Goal: Navigation & Orientation: Find specific page/section

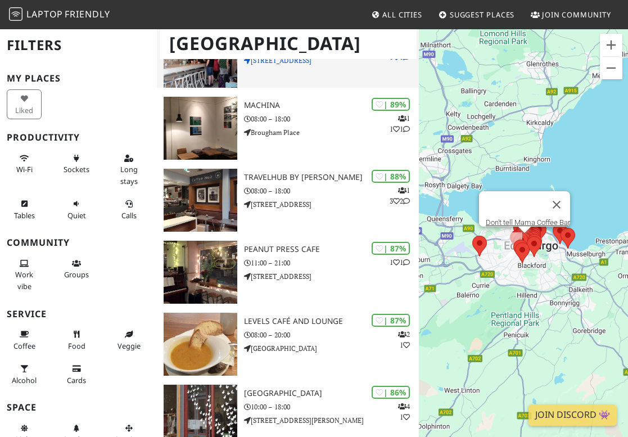
scroll to position [225, 0]
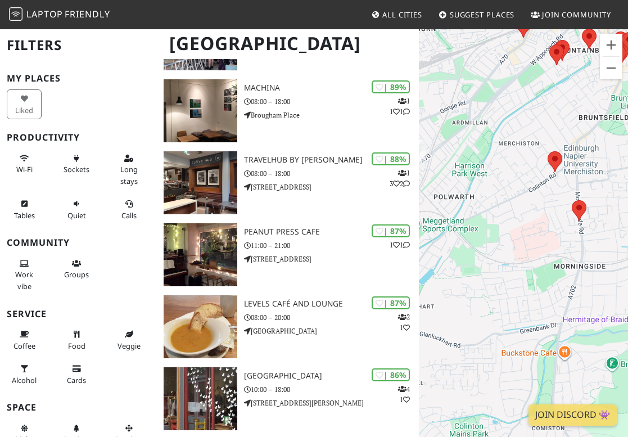
drag, startPoint x: 506, startPoint y: 102, endPoint x: 571, endPoint y: 211, distance: 127.1
click at [571, 211] on div at bounding box center [523, 246] width 209 height 437
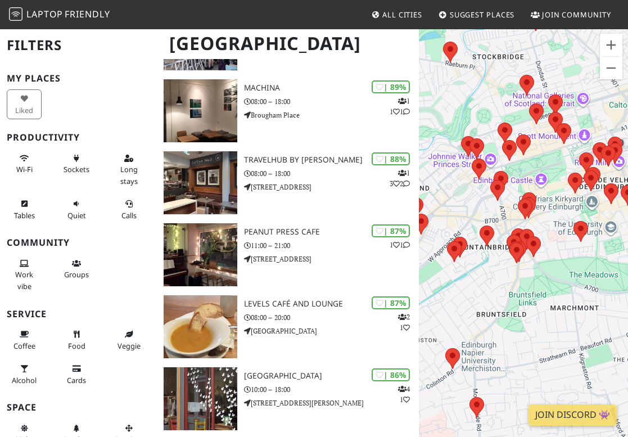
drag, startPoint x: 585, startPoint y: 204, endPoint x: 469, endPoint y: 303, distance: 152.4
click at [470, 303] on div at bounding box center [523, 246] width 209 height 437
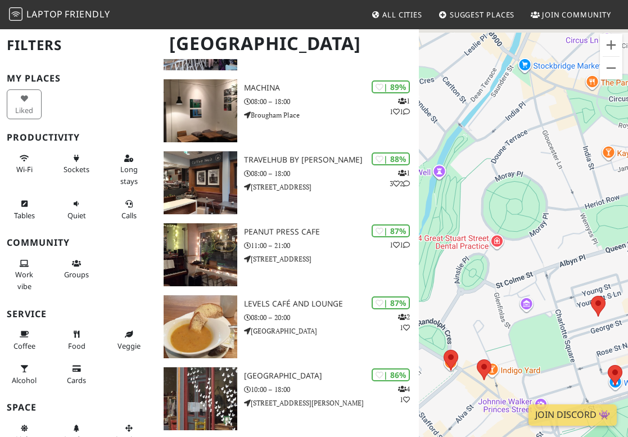
drag, startPoint x: 538, startPoint y: 78, endPoint x: 505, endPoint y: 259, distance: 184.6
click at [507, 261] on div at bounding box center [523, 246] width 209 height 437
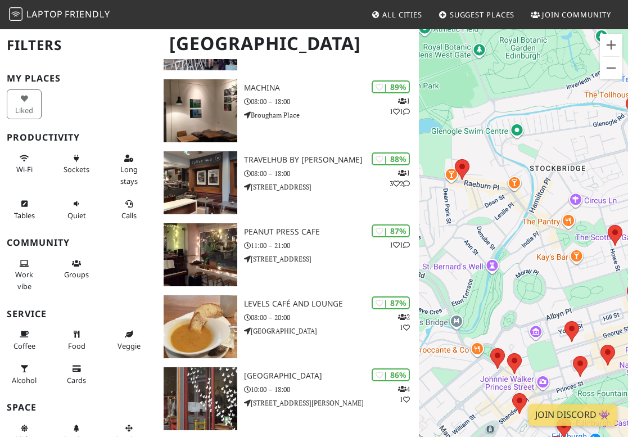
drag, startPoint x: 556, startPoint y: 232, endPoint x: 581, endPoint y: 287, distance: 60.6
click at [581, 289] on div at bounding box center [523, 246] width 209 height 437
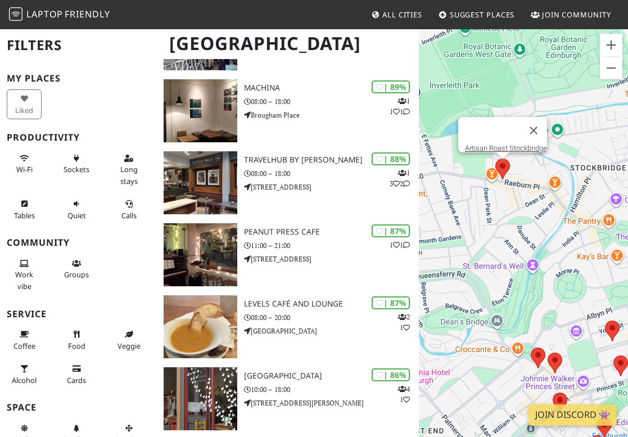
click at [495, 159] on area at bounding box center [495, 159] width 0 height 0
click at [502, 144] on link "Artisan Roast Stockbridge" at bounding box center [506, 148] width 82 height 8
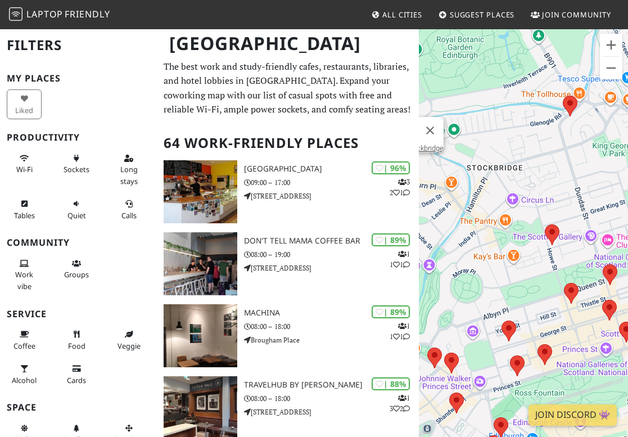
drag, startPoint x: 520, startPoint y: 241, endPoint x: 423, endPoint y: 241, distance: 96.7
click at [423, 241] on div "Artisan Roast Stockbridge" at bounding box center [523, 246] width 209 height 437
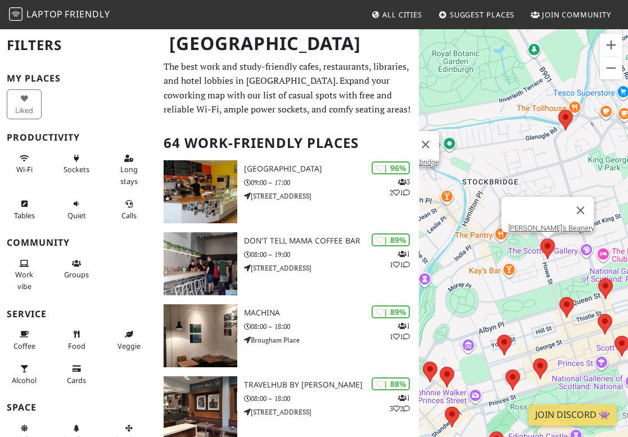
click at [540, 238] on area at bounding box center [540, 238] width 0 height 0
click at [545, 224] on link "Leo's Beanery" at bounding box center [551, 228] width 86 height 8
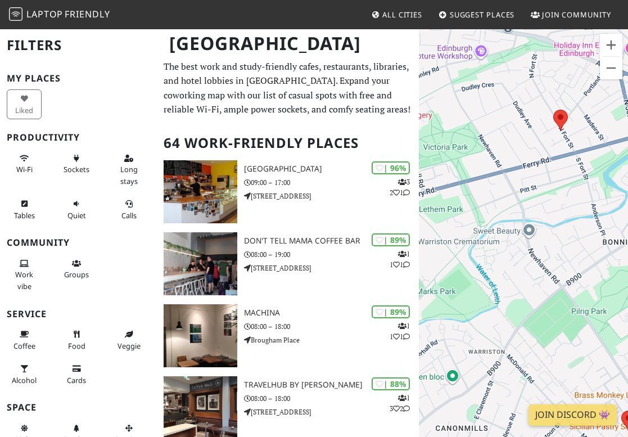
drag, startPoint x: 475, startPoint y: 260, endPoint x: 545, endPoint y: 147, distance: 132.9
click at [544, 149] on div "Leo's Beanery" at bounding box center [523, 246] width 209 height 437
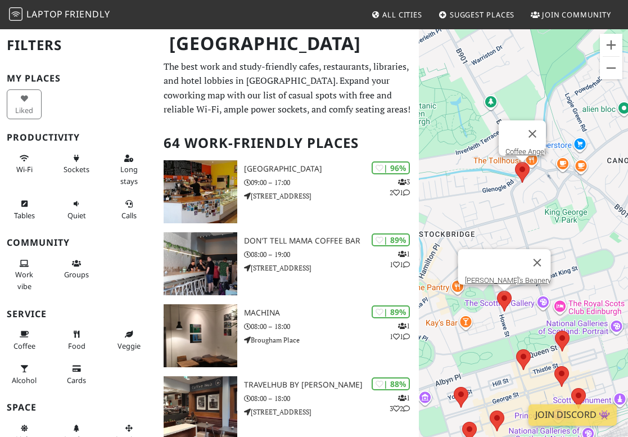
click at [515, 162] on area at bounding box center [515, 162] width 0 height 0
click at [515, 147] on link "Coffee Angel" at bounding box center [526, 151] width 40 height 8
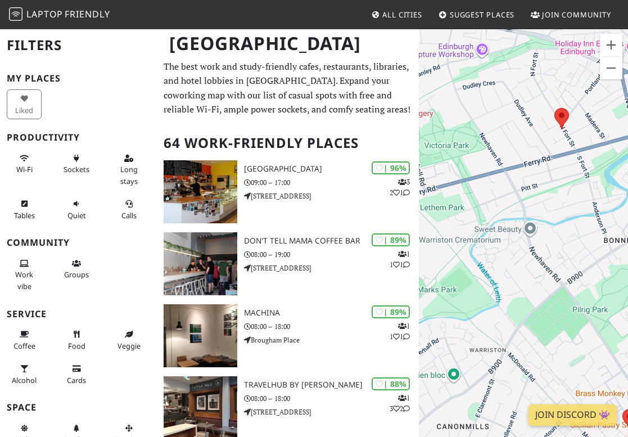
drag, startPoint x: 457, startPoint y: 189, endPoint x: 626, endPoint y: 138, distance: 176.3
click at [626, 138] on div "Coffee Angel" at bounding box center [523, 246] width 209 height 437
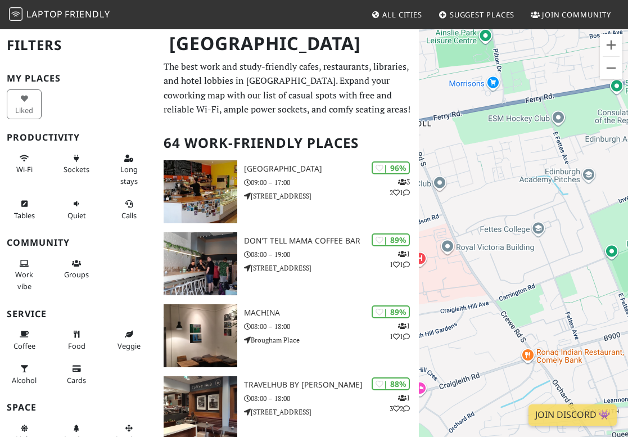
drag, startPoint x: 569, startPoint y: 228, endPoint x: 467, endPoint y: 198, distance: 106.0
click at [468, 198] on div "Coffee Angel" at bounding box center [523, 246] width 209 height 437
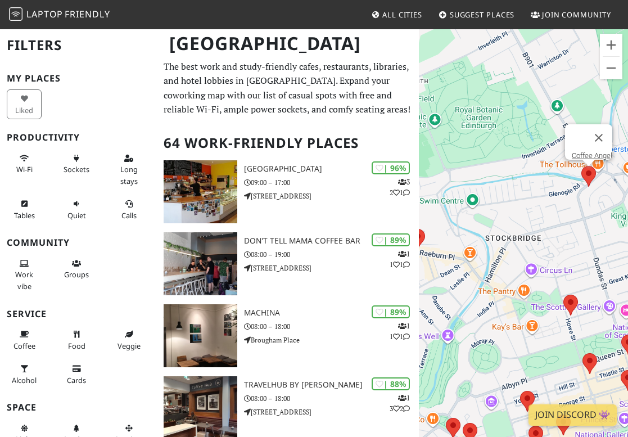
drag, startPoint x: 503, startPoint y: 146, endPoint x: 560, endPoint y: 173, distance: 63.4
click at [561, 174] on div "Coffee Angel" at bounding box center [523, 246] width 209 height 437
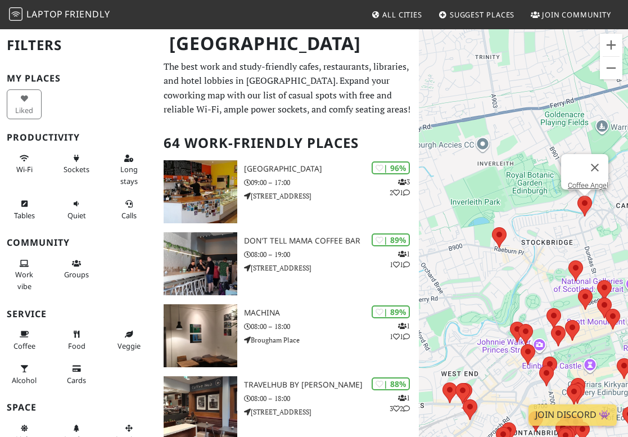
drag, startPoint x: 539, startPoint y: 284, endPoint x: 515, endPoint y: 267, distance: 29.8
click at [515, 267] on div "Coffee Angel" at bounding box center [523, 246] width 209 height 437
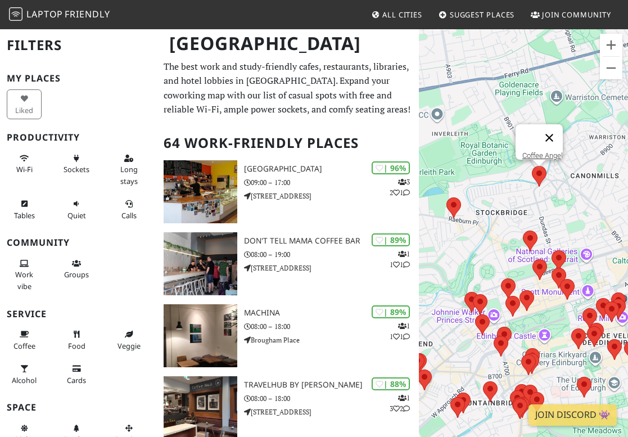
click at [556, 128] on button "Fechar" at bounding box center [549, 137] width 27 height 27
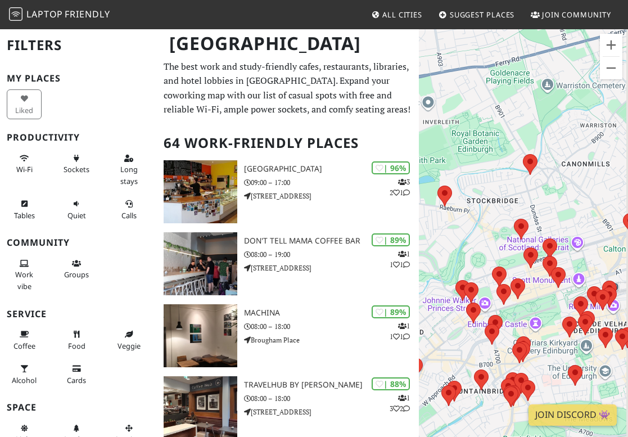
drag, startPoint x: 577, startPoint y: 215, endPoint x: 514, endPoint y: 79, distance: 149.4
click at [539, 107] on div "Para navegar, prima as teclas de seta." at bounding box center [523, 246] width 209 height 437
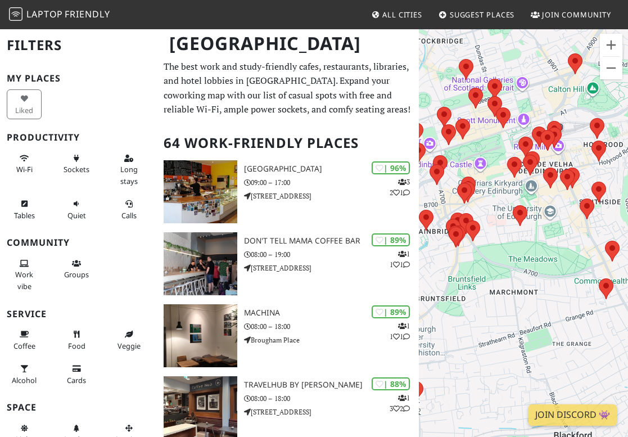
drag, startPoint x: 514, startPoint y: 79, endPoint x: 509, endPoint y: 70, distance: 10.3
click at [509, 70] on div "Para navegar, prima as teclas de seta." at bounding box center [523, 246] width 209 height 437
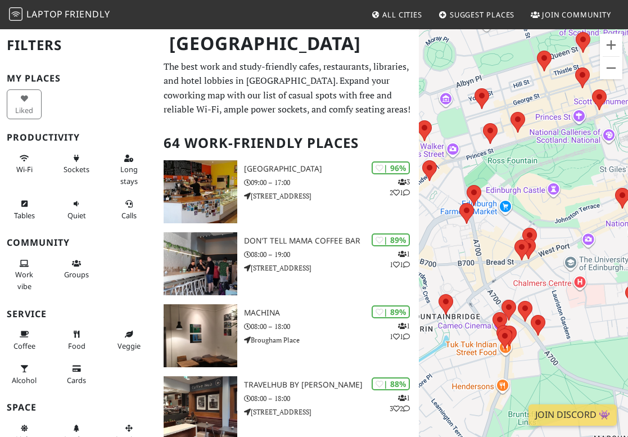
drag, startPoint x: 484, startPoint y: 147, endPoint x: 607, endPoint y: 145, distance: 123.2
click at [607, 145] on div at bounding box center [523, 246] width 209 height 437
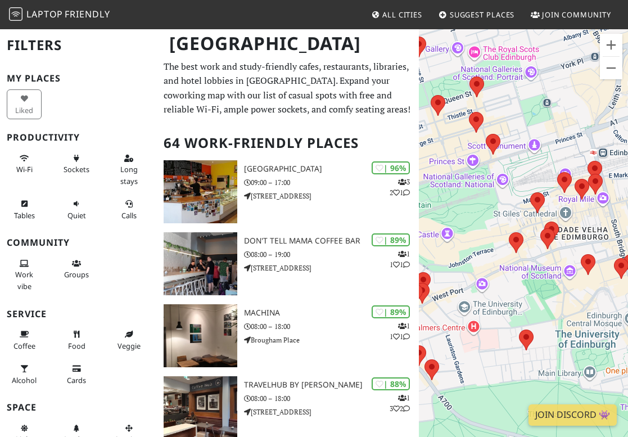
drag, startPoint x: 596, startPoint y: 242, endPoint x: 454, endPoint y: 288, distance: 149.4
click at [454, 288] on div at bounding box center [523, 246] width 209 height 437
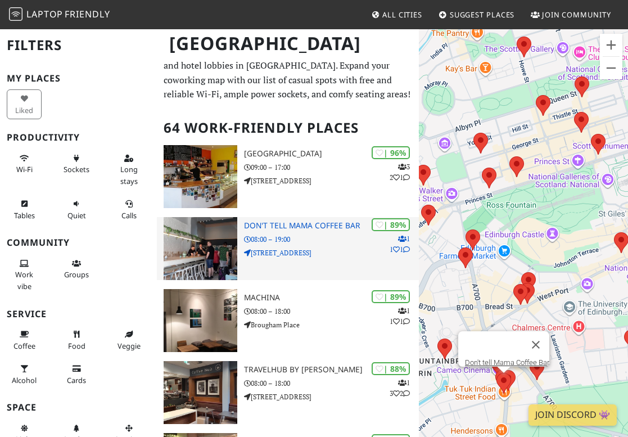
scroll to position [19, 0]
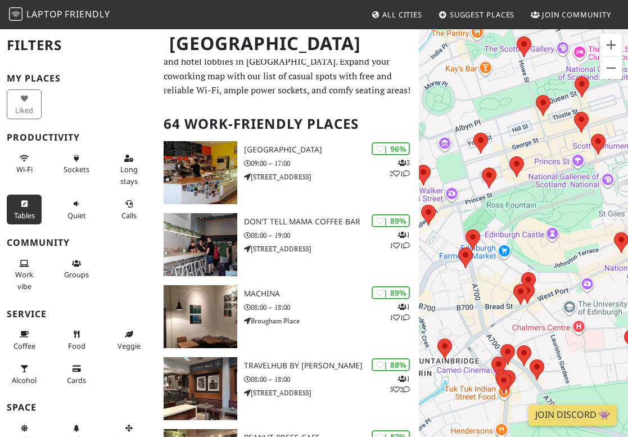
click at [35, 206] on button "Tables" at bounding box center [24, 210] width 35 height 30
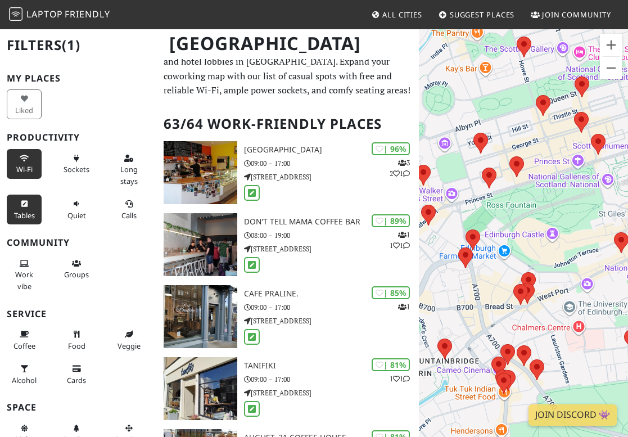
click at [18, 164] on span "Wi-Fi" at bounding box center [24, 169] width 16 height 10
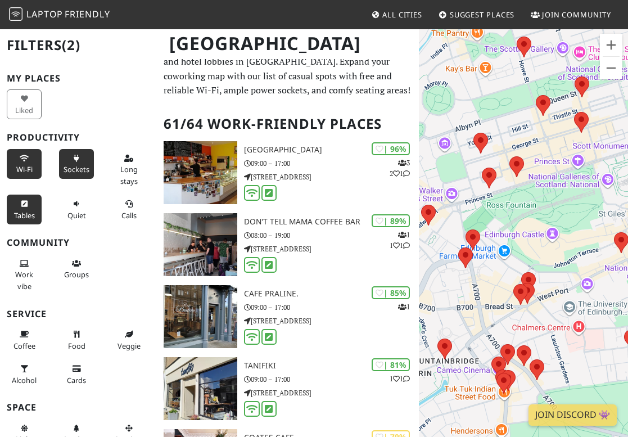
click at [83, 161] on button "Sockets" at bounding box center [76, 164] width 35 height 30
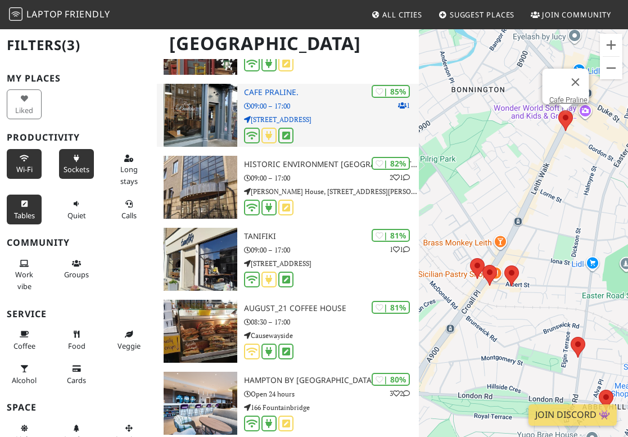
scroll to position [589, 0]
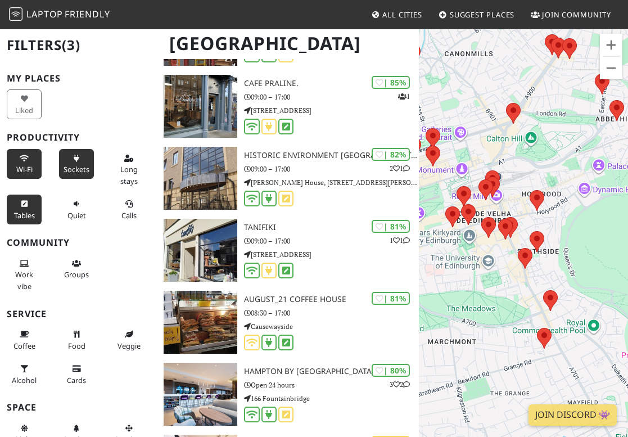
drag, startPoint x: 593, startPoint y: 242, endPoint x: 593, endPoint y: 253, distance: 11.2
click at [593, 253] on div at bounding box center [523, 246] width 209 height 437
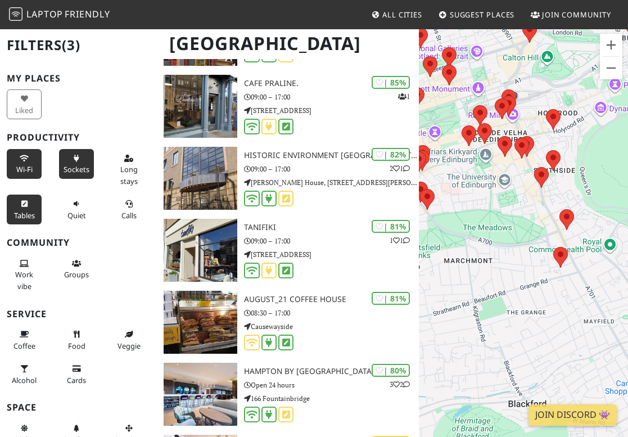
drag, startPoint x: 568, startPoint y: 274, endPoint x: 597, endPoint y: 177, distance: 101.0
click at [597, 177] on div at bounding box center [523, 246] width 209 height 437
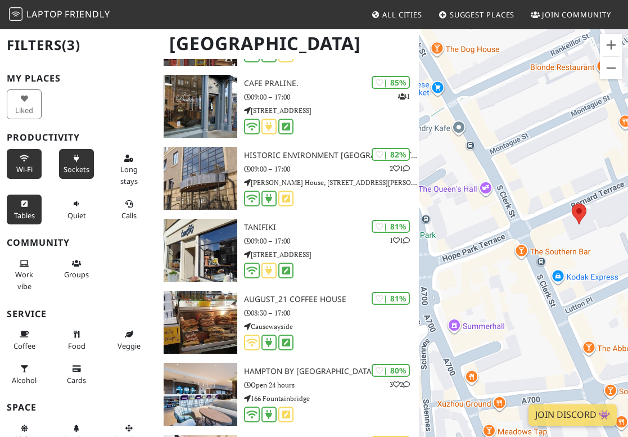
drag, startPoint x: 525, startPoint y: 232, endPoint x: 581, endPoint y: 292, distance: 82.7
click at [584, 292] on div at bounding box center [523, 246] width 209 height 437
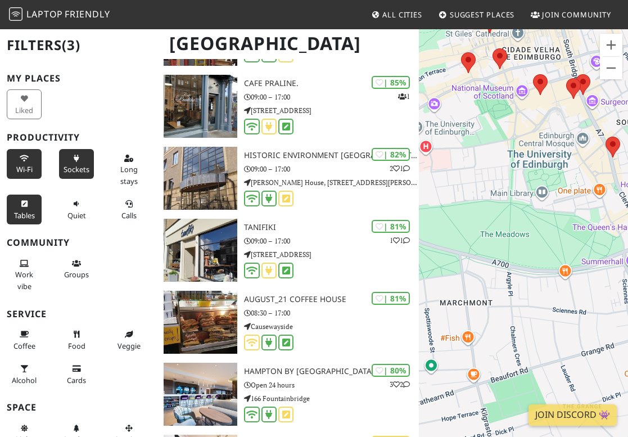
drag, startPoint x: 488, startPoint y: 243, endPoint x: 459, endPoint y: 263, distance: 34.9
click at [459, 263] on div at bounding box center [523, 246] width 209 height 437
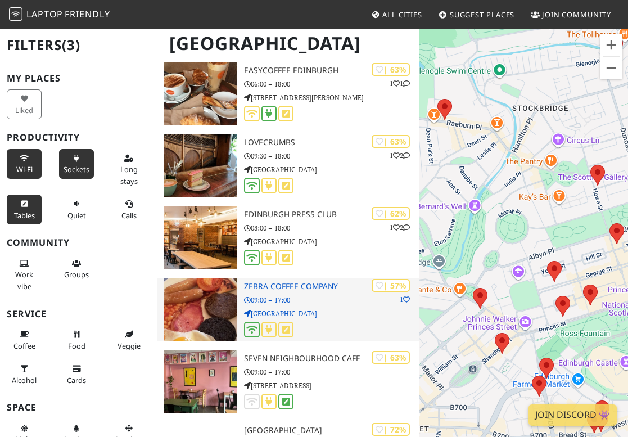
scroll to position [1610, 0]
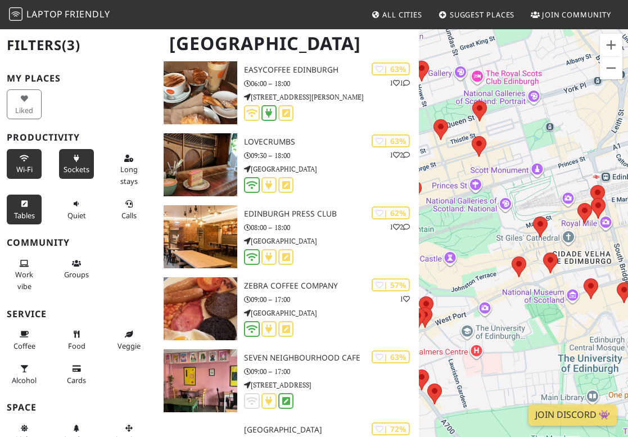
drag, startPoint x: 470, startPoint y: 331, endPoint x: 461, endPoint y: 225, distance: 105.6
click at [461, 225] on div at bounding box center [523, 246] width 209 height 437
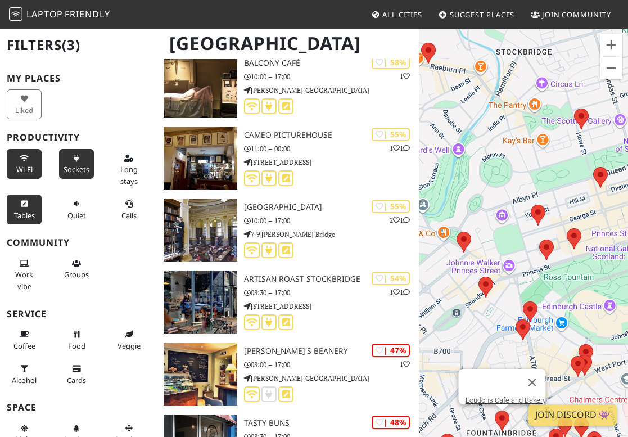
scroll to position [2547, 0]
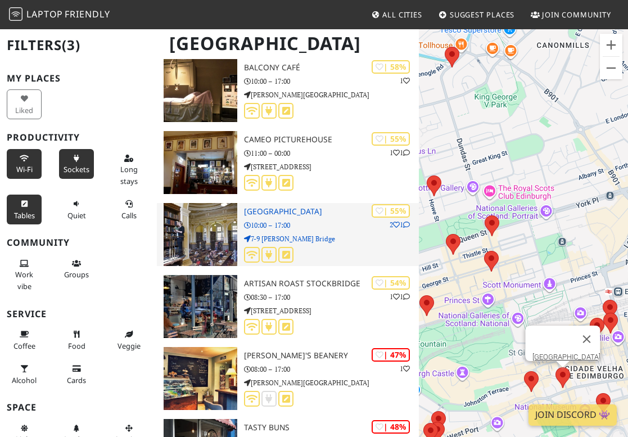
click at [288, 211] on h3 "Central Library" at bounding box center [331, 212] width 174 height 10
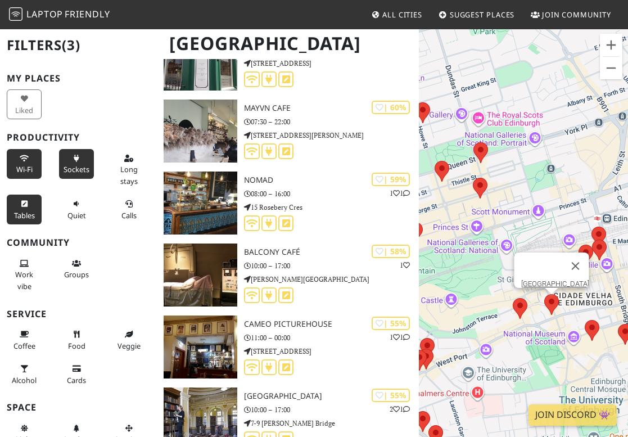
scroll to position [2372, 0]
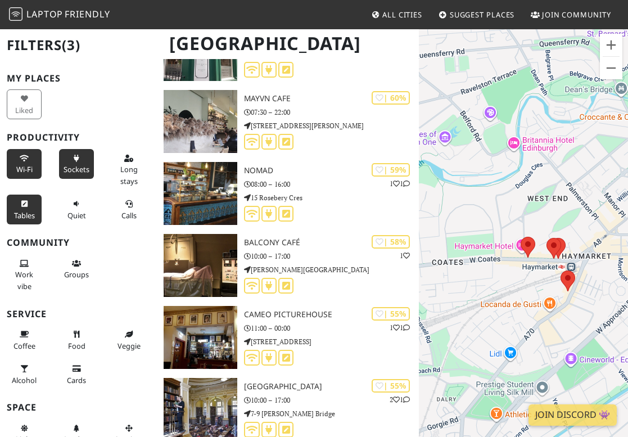
drag, startPoint x: 443, startPoint y: 242, endPoint x: 520, endPoint y: 130, distance: 136.2
click at [524, 130] on div "Central Library" at bounding box center [523, 246] width 209 height 437
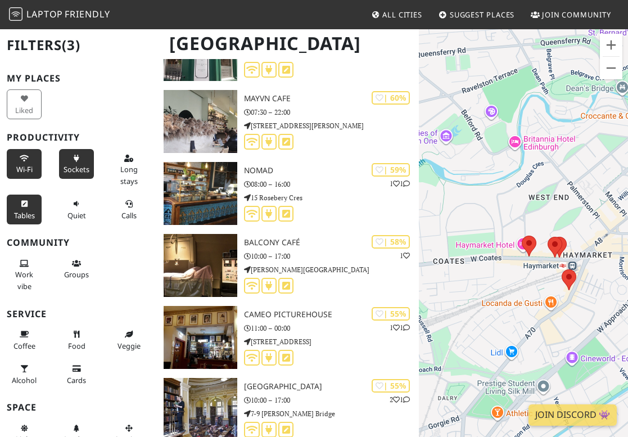
drag, startPoint x: 475, startPoint y: 123, endPoint x: 495, endPoint y: 187, distance: 66.5
click at [497, 187] on div "Central Library" at bounding box center [523, 246] width 209 height 437
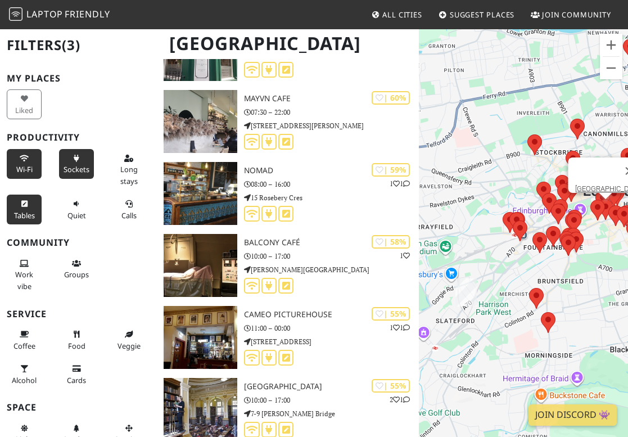
drag, startPoint x: 532, startPoint y: 209, endPoint x: 499, endPoint y: 238, distance: 44.6
click at [500, 241] on div "Central Library Nomad" at bounding box center [523, 246] width 209 height 437
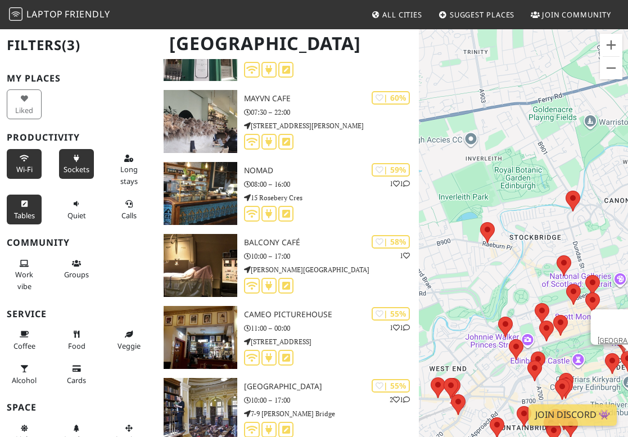
drag, startPoint x: 536, startPoint y: 147, endPoint x: 502, endPoint y: 290, distance: 146.3
click at [502, 290] on div "Central Library" at bounding box center [523, 246] width 209 height 437
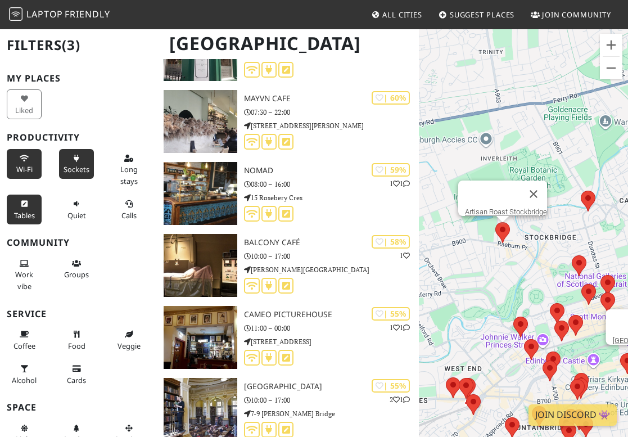
click at [495, 222] on area at bounding box center [495, 222] width 0 height 0
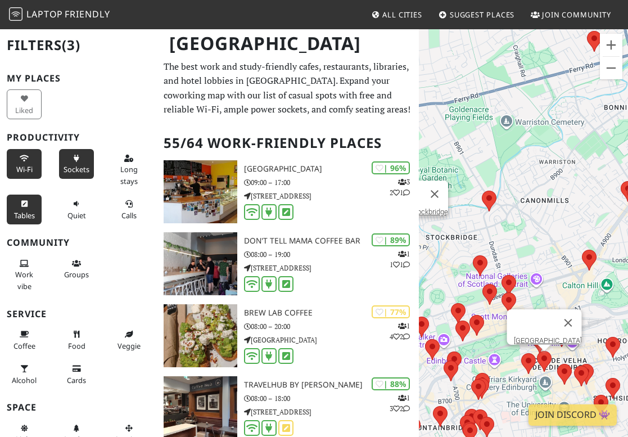
scroll to position [0, 0]
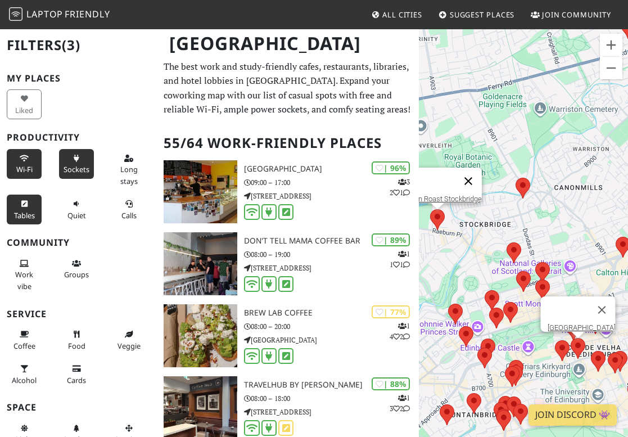
click at [470, 174] on button "Fechar" at bounding box center [468, 181] width 27 height 27
click at [593, 308] on button "Fechar" at bounding box center [601, 309] width 27 height 27
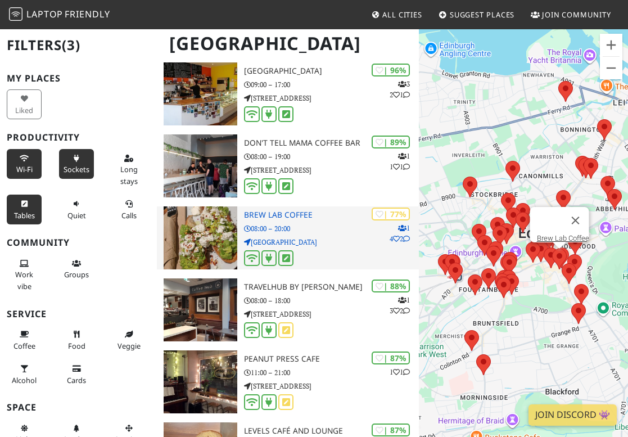
scroll to position [100, 0]
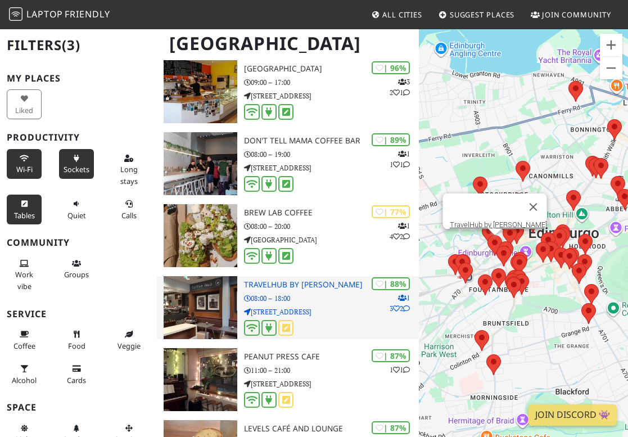
click at [212, 305] on img at bounding box center [201, 307] width 74 height 63
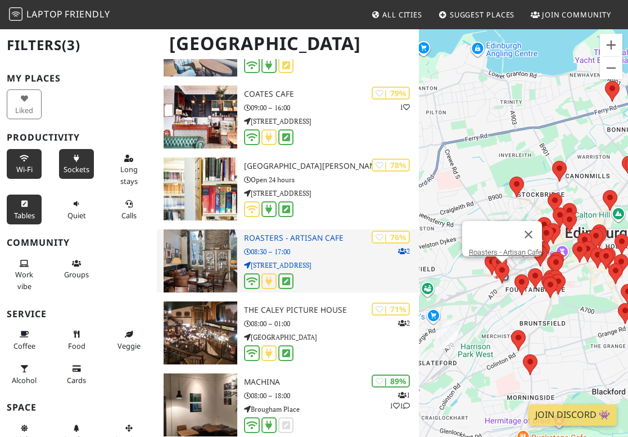
scroll to position [994, 0]
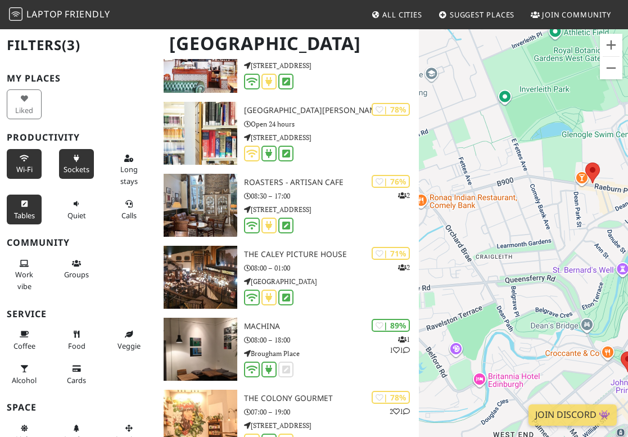
drag, startPoint x: 534, startPoint y: 139, endPoint x: 482, endPoint y: 324, distance: 192.8
click at [482, 324] on div at bounding box center [523, 246] width 209 height 437
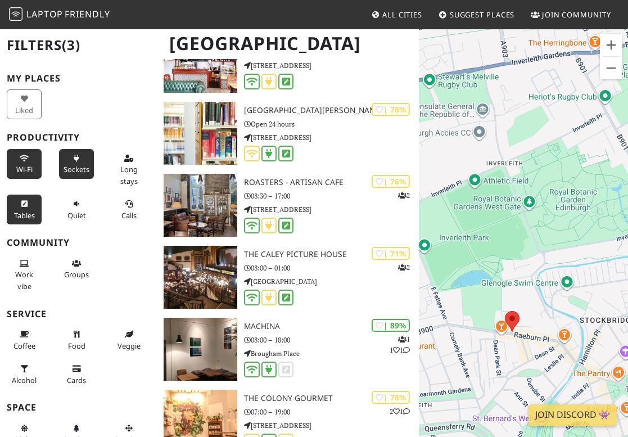
drag, startPoint x: 581, startPoint y: 236, endPoint x: 510, endPoint y: 287, distance: 87.5
click at [510, 287] on div at bounding box center [523, 246] width 209 height 437
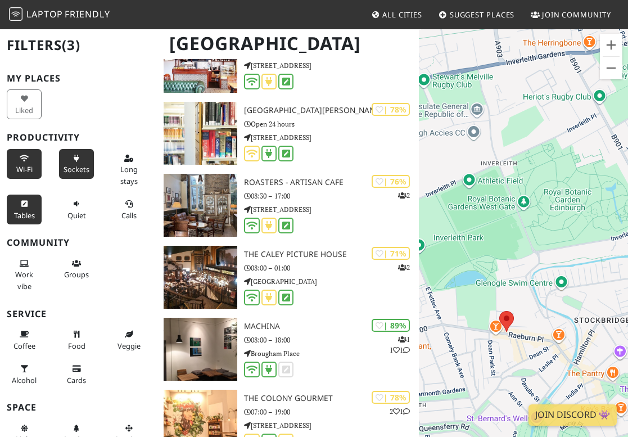
drag, startPoint x: 575, startPoint y: 194, endPoint x: 538, endPoint y: 193, distance: 37.1
click at [539, 193] on div at bounding box center [523, 246] width 209 height 437
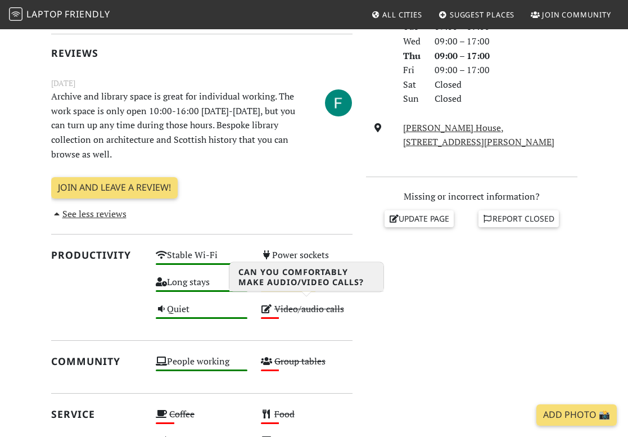
scroll to position [282, 0]
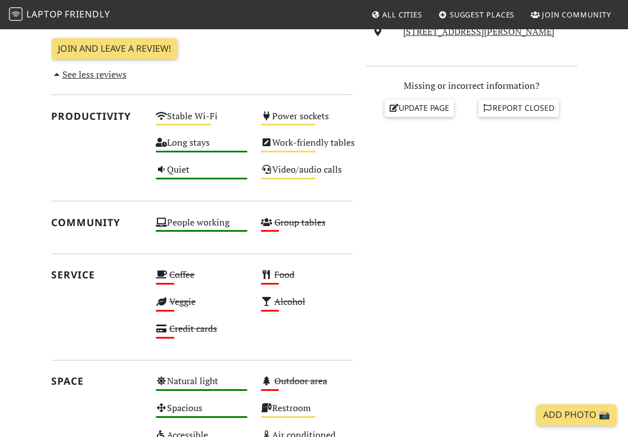
scroll to position [38, 0]
